Goal: Task Accomplishment & Management: Manage account settings

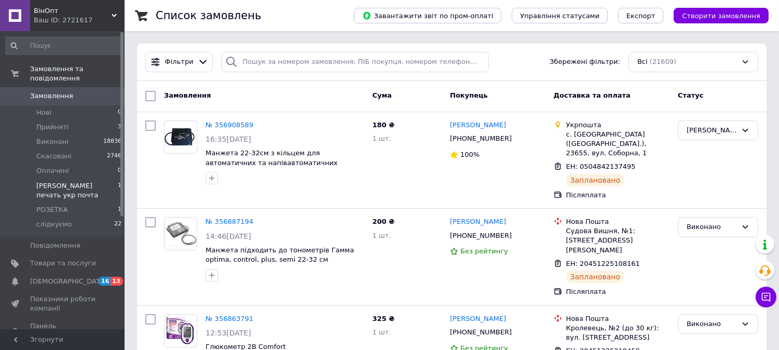
click at [95, 181] on span "[PERSON_NAME] печать укр почта" at bounding box center [77, 190] width 82 height 19
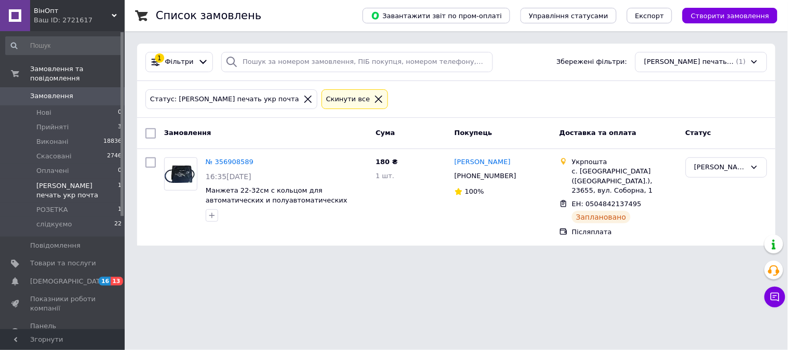
click at [225, 165] on link "№ 356908589" at bounding box center [230, 162] width 48 height 8
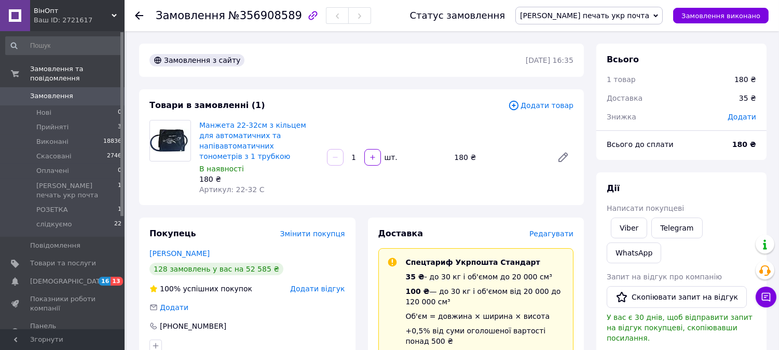
click at [622, 16] on span "[PERSON_NAME] печать укр почта" at bounding box center [584, 15] width 129 height 8
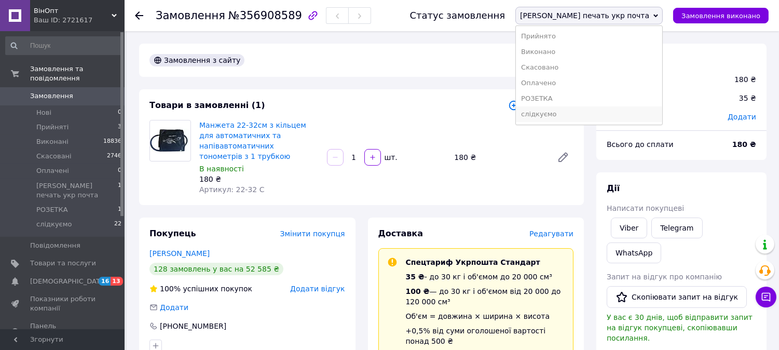
click at [608, 115] on li "слідкуємо" at bounding box center [589, 114] width 146 height 16
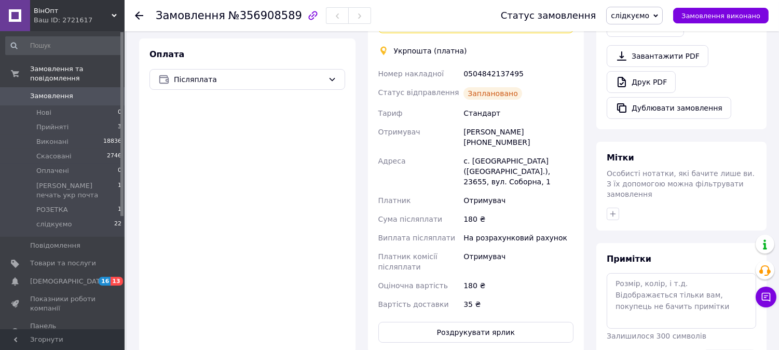
scroll to position [346, 0]
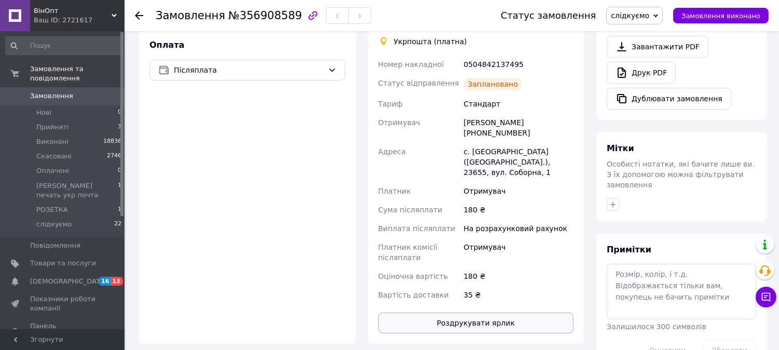
click at [480, 315] on button "Роздрукувати ярлик" at bounding box center [477, 323] width 196 height 21
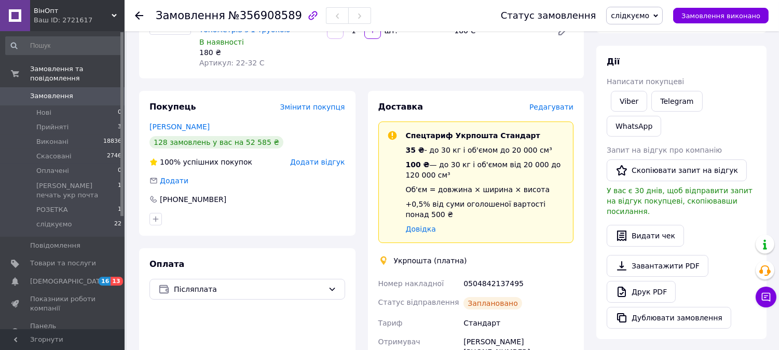
scroll to position [115, 0]
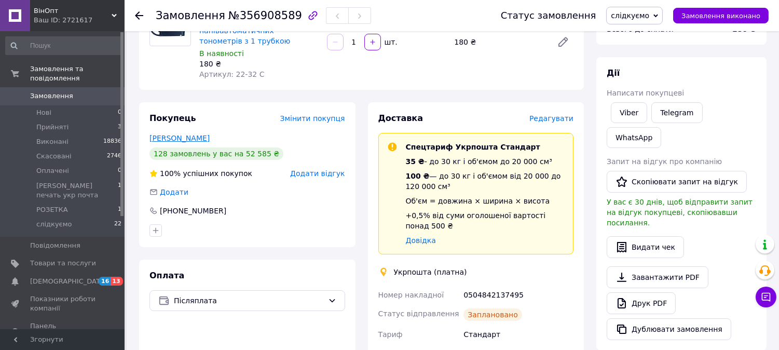
drag, startPoint x: 241, startPoint y: 138, endPoint x: 152, endPoint y: 137, distance: 89.3
click at [152, 137] on div "Шечук МиколаПилипович" at bounding box center [248, 138] width 196 height 10
copy link "Шечук МиколаПилипович"
click at [136, 15] on use at bounding box center [139, 15] width 8 height 8
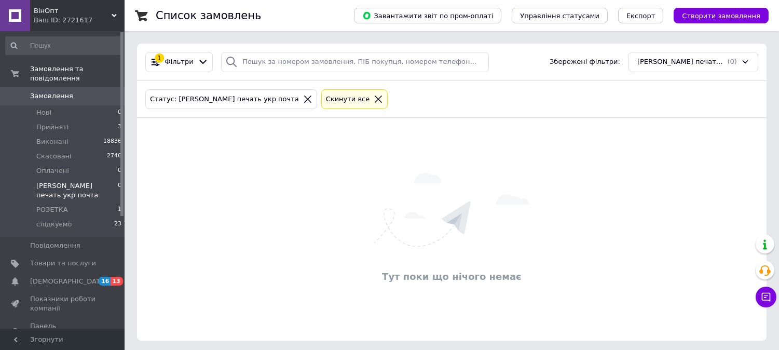
click at [74, 91] on span "Замовлення" at bounding box center [63, 95] width 66 height 9
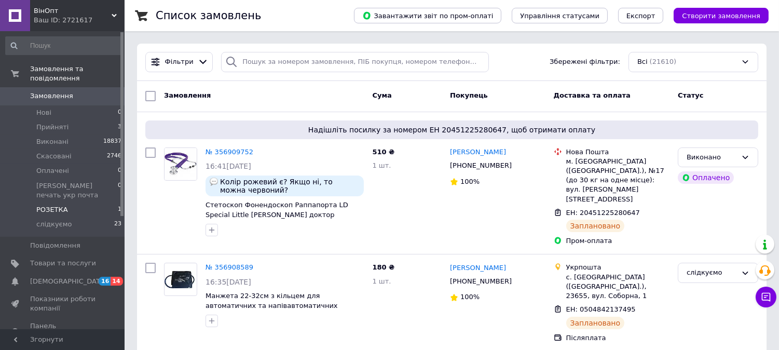
click at [48, 205] on span "РОЗЕТКА" at bounding box center [52, 209] width 32 height 9
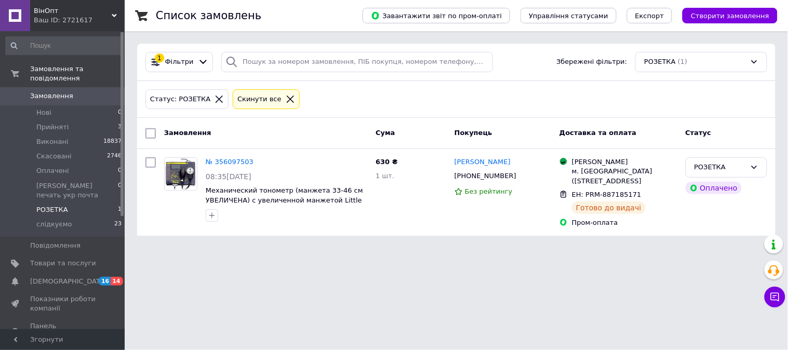
click at [44, 91] on span "Замовлення" at bounding box center [51, 95] width 43 height 9
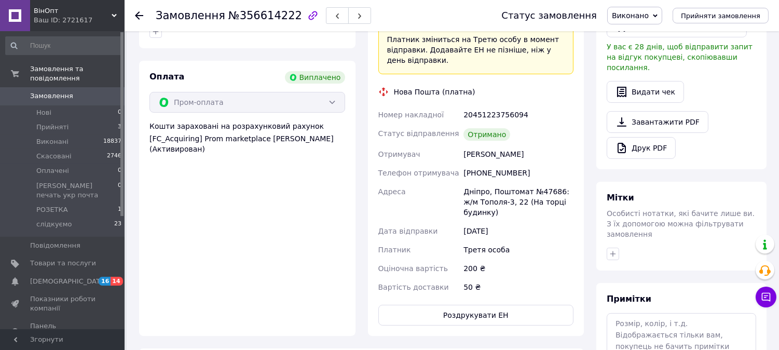
scroll to position [288, 0]
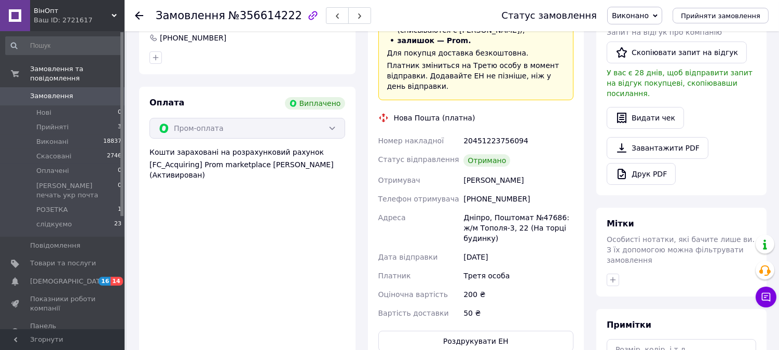
click at [138, 16] on icon at bounding box center [139, 15] width 8 height 8
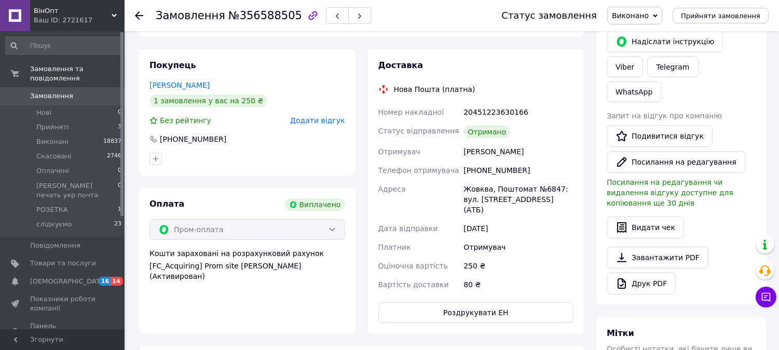
scroll to position [173, 0]
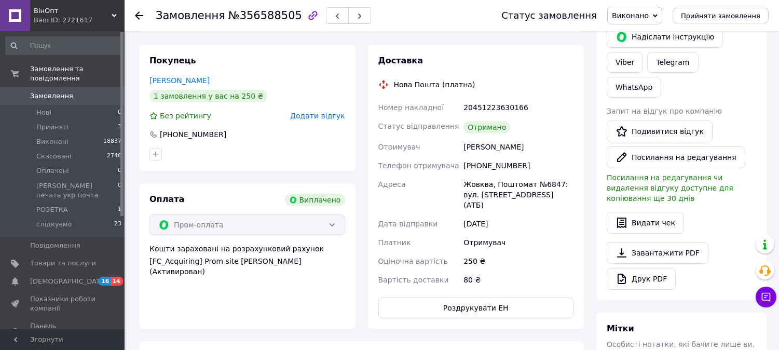
click at [142, 16] on use at bounding box center [139, 15] width 8 height 8
